Goal: Task Accomplishment & Management: Manage account settings

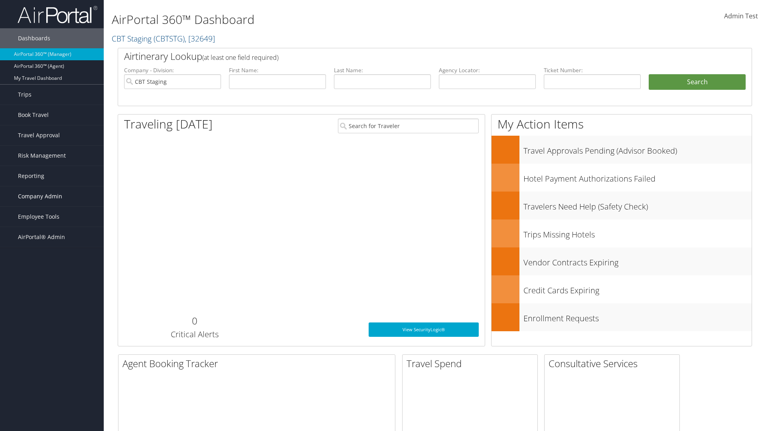
click at [52, 196] on span "Company Admin" at bounding box center [40, 196] width 44 height 20
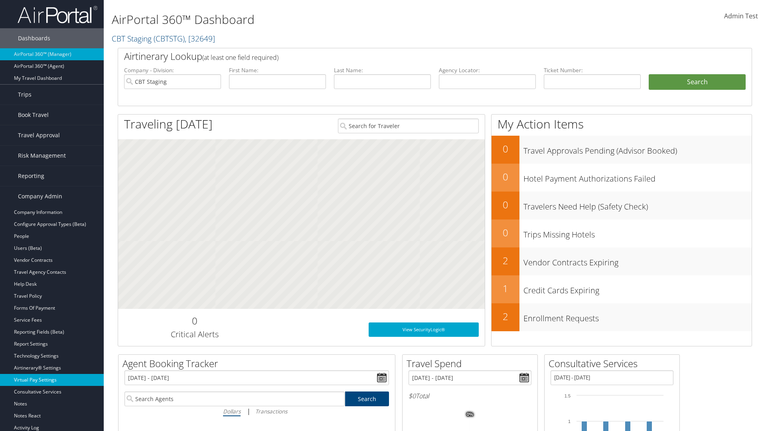
click at [52, 380] on link "Virtual Pay Settings" at bounding box center [52, 380] width 104 height 12
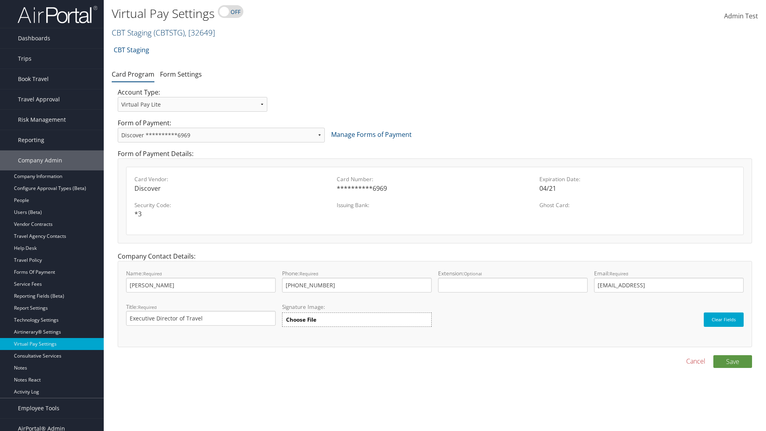
click at [132, 32] on link "CBT Staging ( CBTSTG ) , [ 32649 ]" at bounding box center [163, 32] width 103 height 11
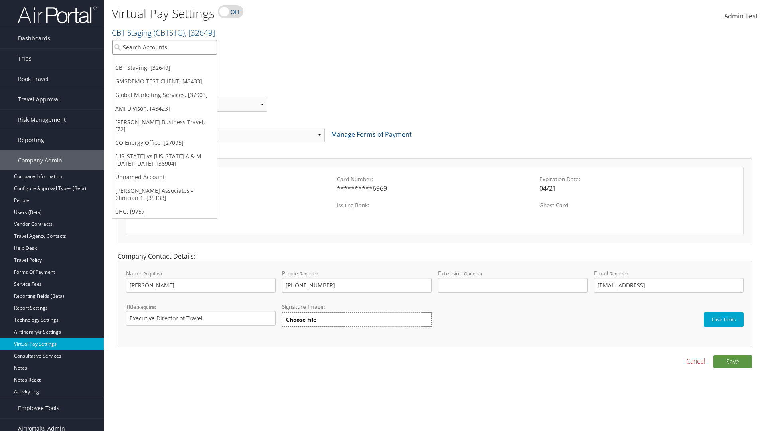
click at [164, 47] on input "search" at bounding box center [164, 47] width 105 height 15
type input "CBTSTG"
click at [164, 62] on div "CBT Staging (CBTSTG), [32649]" at bounding box center [165, 61] width 114 height 7
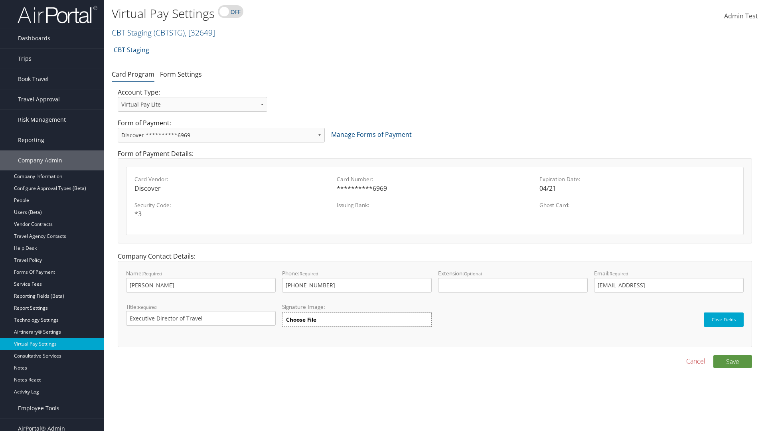
select select "new"
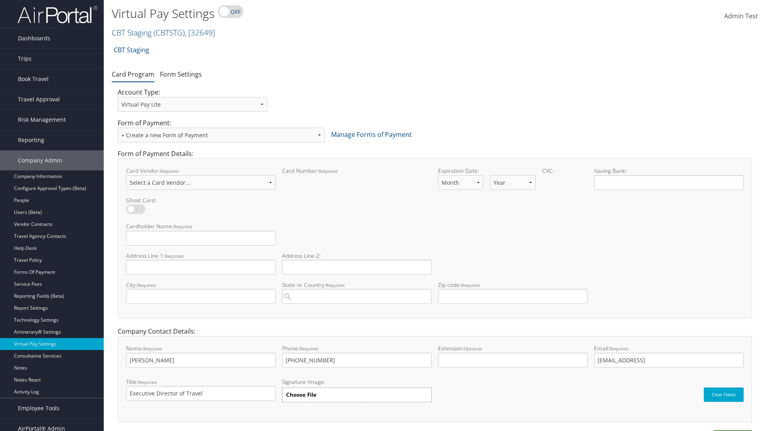
select select "VI"
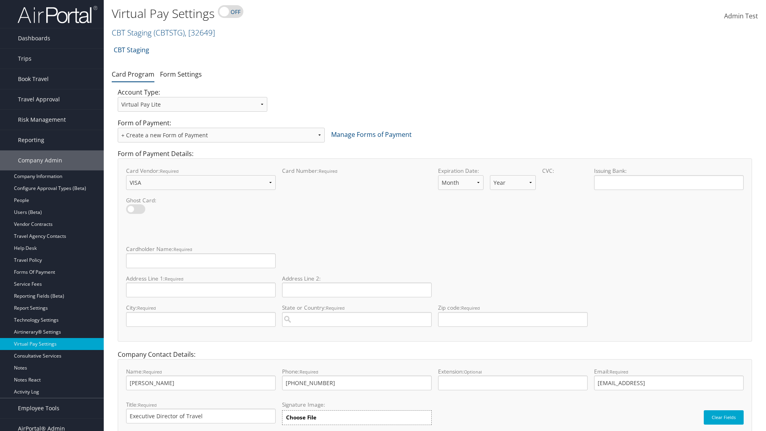
select select "11"
select select "35"
click at [201, 260] on input "Cardholder Name: required This field is required" at bounding box center [201, 260] width 150 height 15
type input "Auto Test"
click at [201, 290] on input "Address Line 1: required This field is required" at bounding box center [201, 289] width 150 height 15
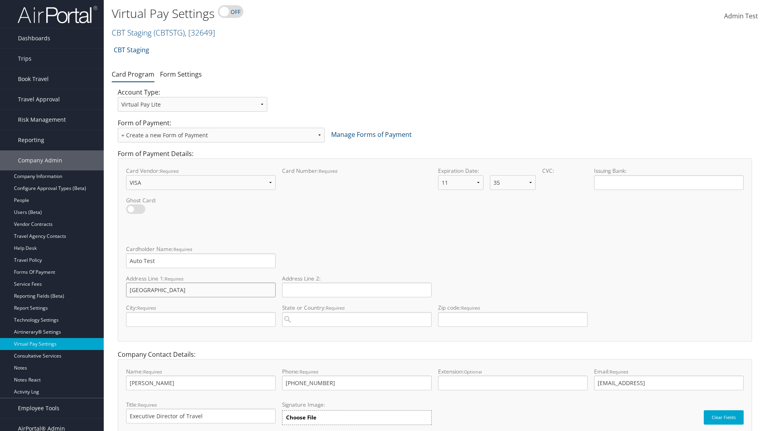
type input "Salt lake City"
click at [201, 319] on input "City: required This field is required" at bounding box center [201, 319] width 150 height 15
type input "SALt LAKE CITY"
click at [357, 319] on input "State or Country: required This field requires a suggested region." at bounding box center [357, 319] width 150 height 15
click at [357, 334] on div "United States of America (US)" at bounding box center [357, 334] width 146 height 8
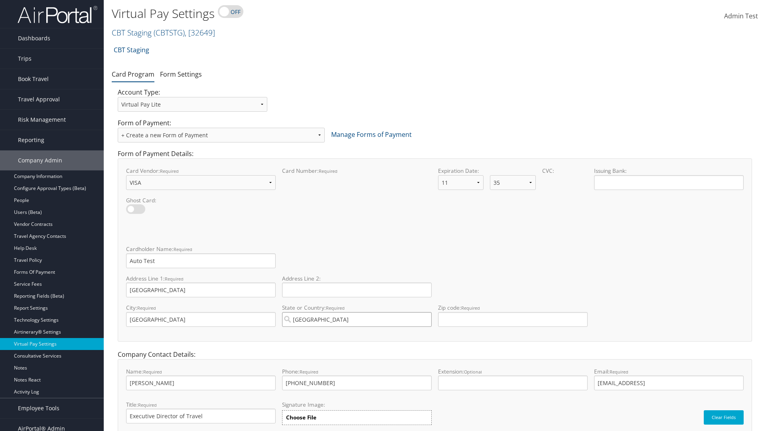
type input "United States of America"
click at [513, 319] on input "Zip code: required This field requires numbers" at bounding box center [513, 319] width 150 height 15
type input "84106"
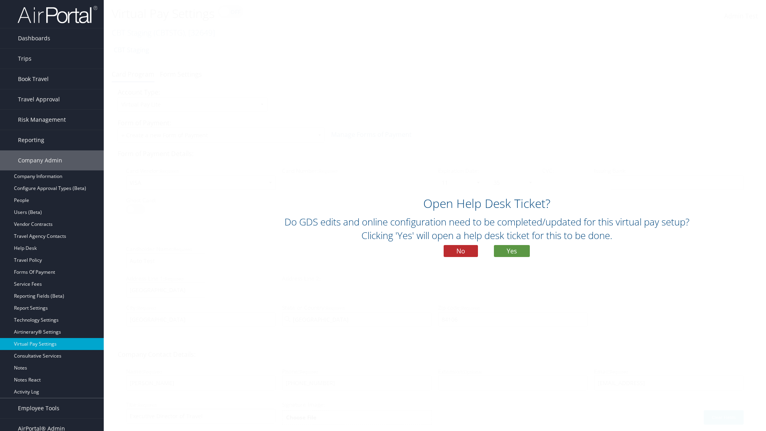
scroll to position [34, 0]
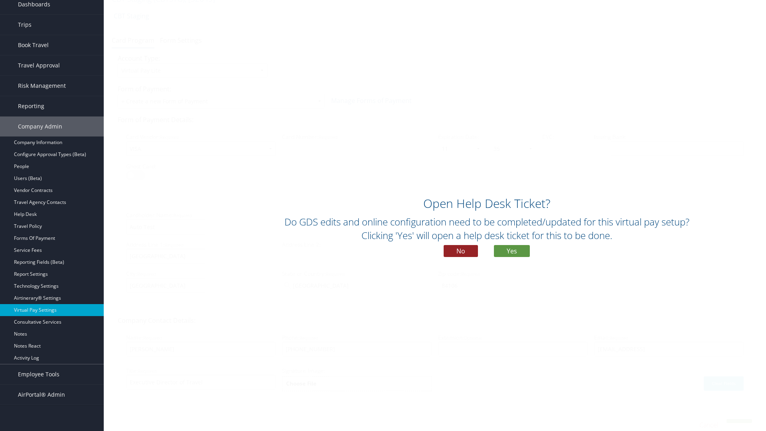
click at [461, 251] on button "No" at bounding box center [461, 251] width 34 height 12
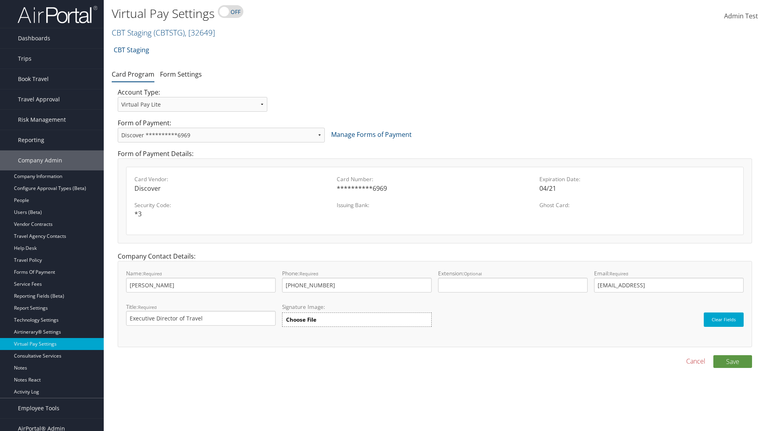
scroll to position [8, 0]
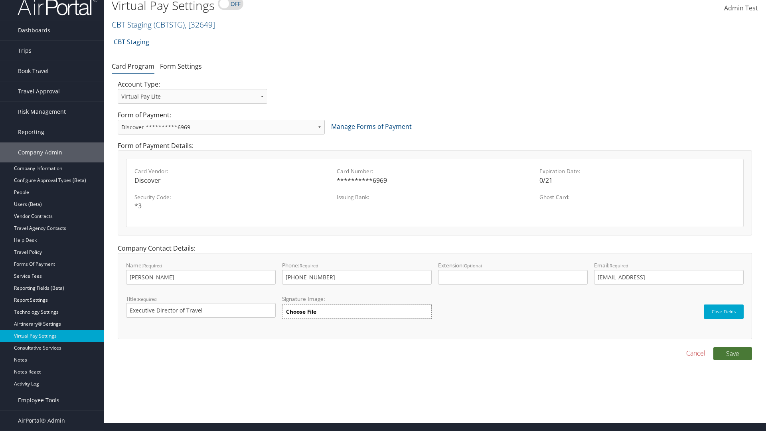
click at [732, 353] on button "Save" at bounding box center [732, 353] width 39 height 13
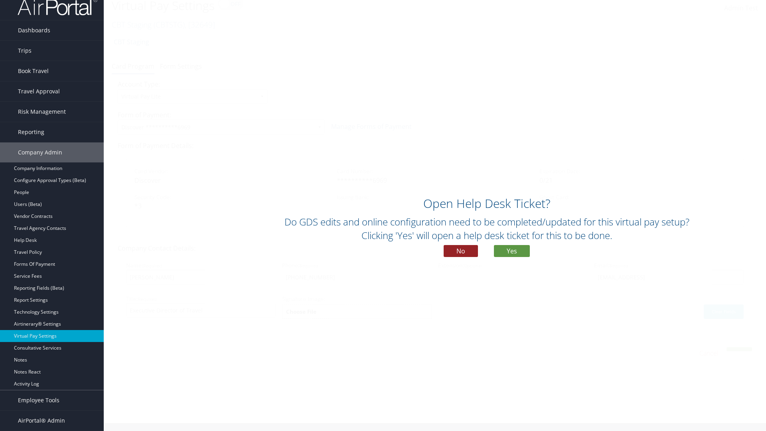
click at [461, 251] on button "No" at bounding box center [461, 251] width 34 height 12
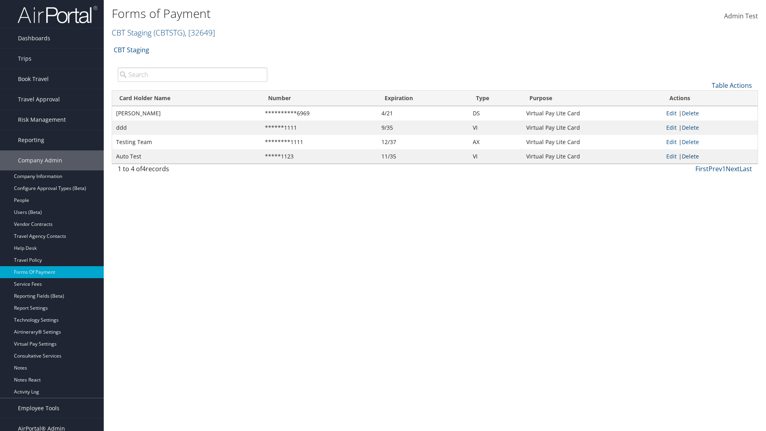
click at [692, 156] on link "Delete" at bounding box center [690, 156] width 17 height 8
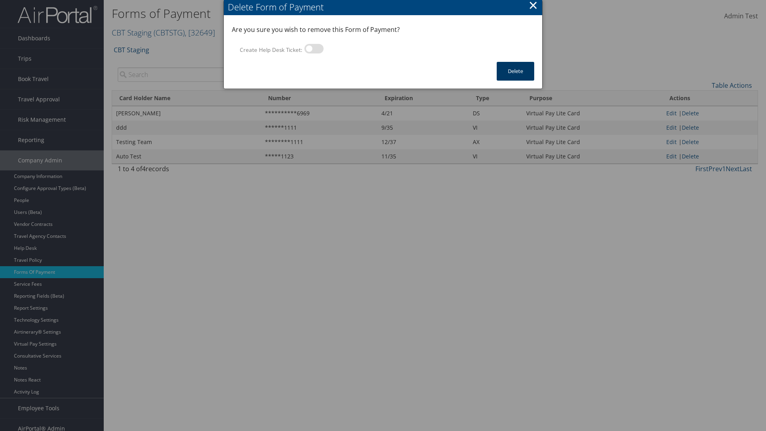
click at [515, 71] on button "Delete" at bounding box center [515, 71] width 37 height 19
